Goal: Navigation & Orientation: Find specific page/section

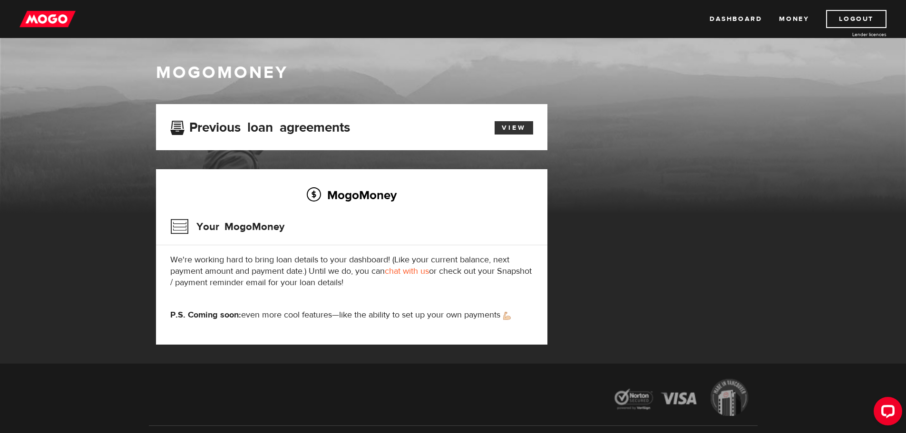
click at [508, 133] on link "View" at bounding box center [514, 127] width 39 height 13
click at [511, 125] on link "View" at bounding box center [514, 127] width 39 height 13
